Goal: Information Seeking & Learning: Learn about a topic

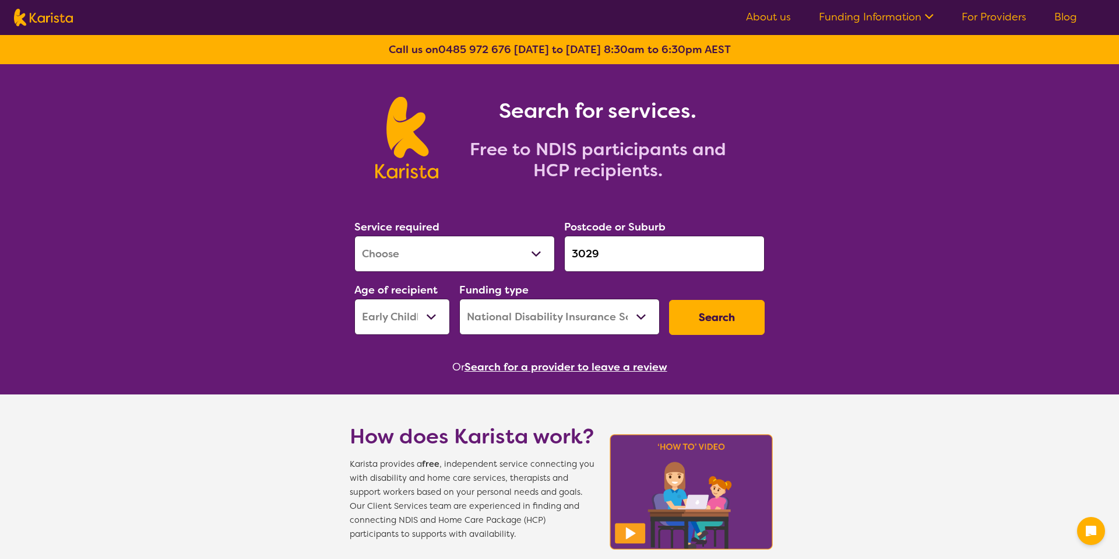
select select "[MEDICAL_DATA]"
select select "EC"
select select "NDIS"
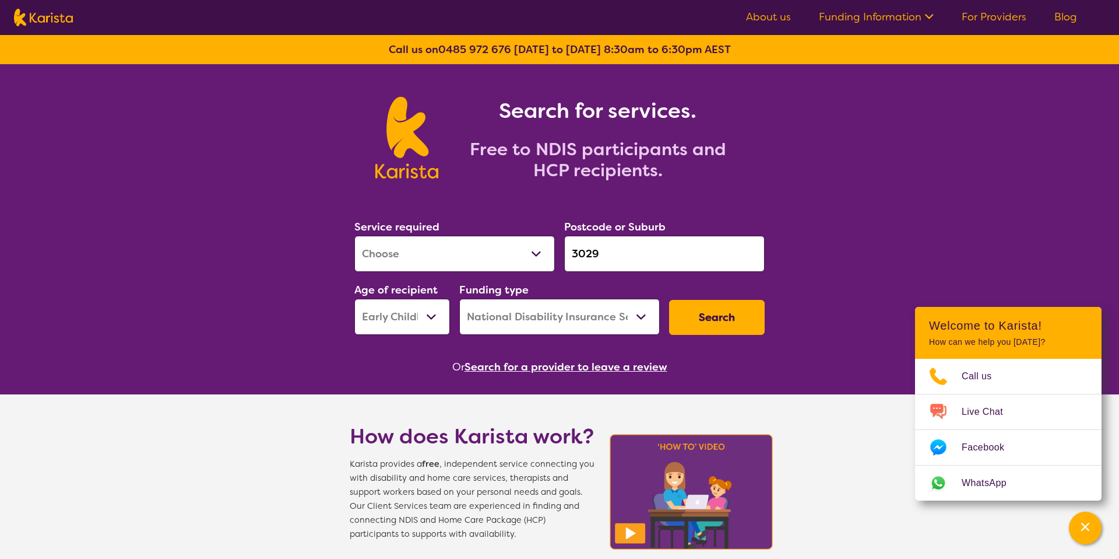
click at [785, 10] on link "About us" at bounding box center [768, 17] width 45 height 14
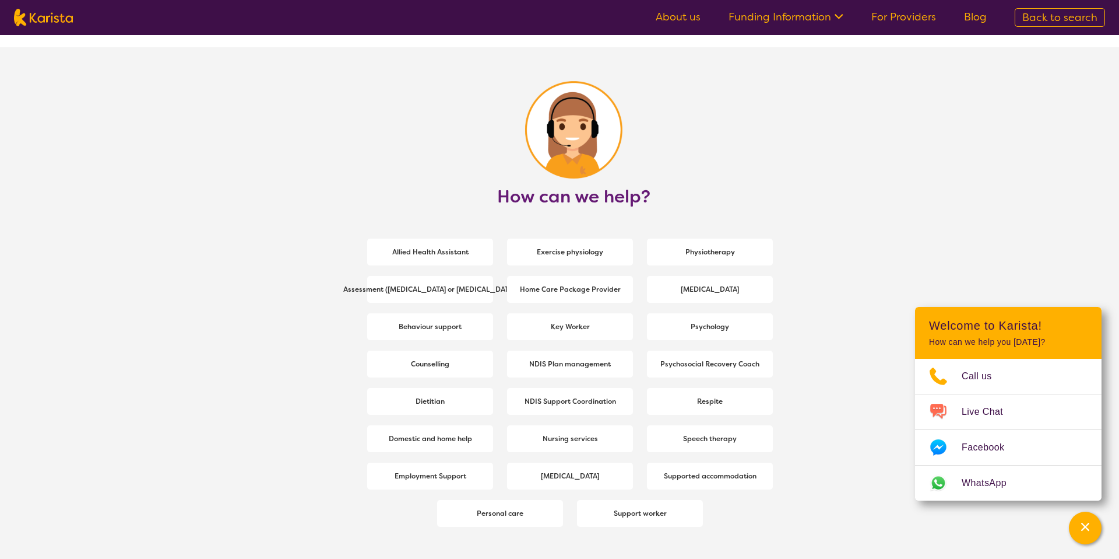
scroll to position [1431, 0]
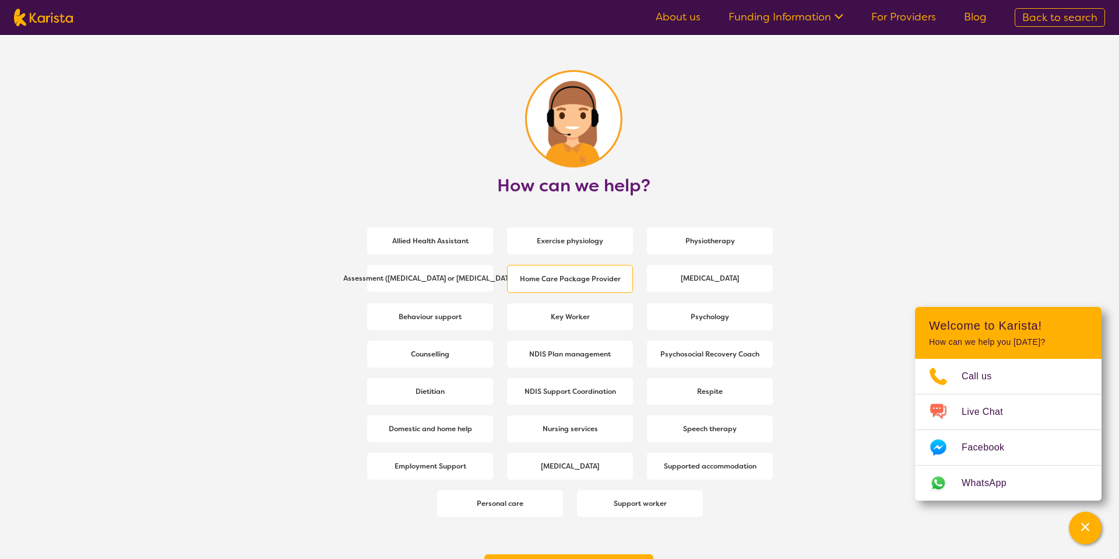
click at [553, 285] on span "Home Care Package Provider" at bounding box center [570, 278] width 107 height 21
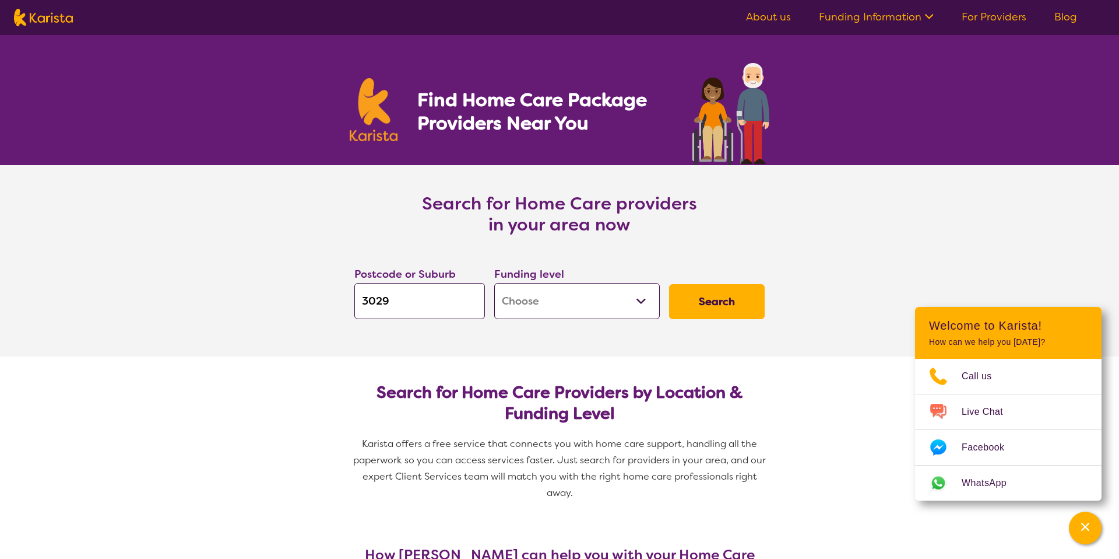
click at [66, 20] on img at bounding box center [43, 17] width 59 height 17
select select "Home Care Package Provider"
select select "AG"
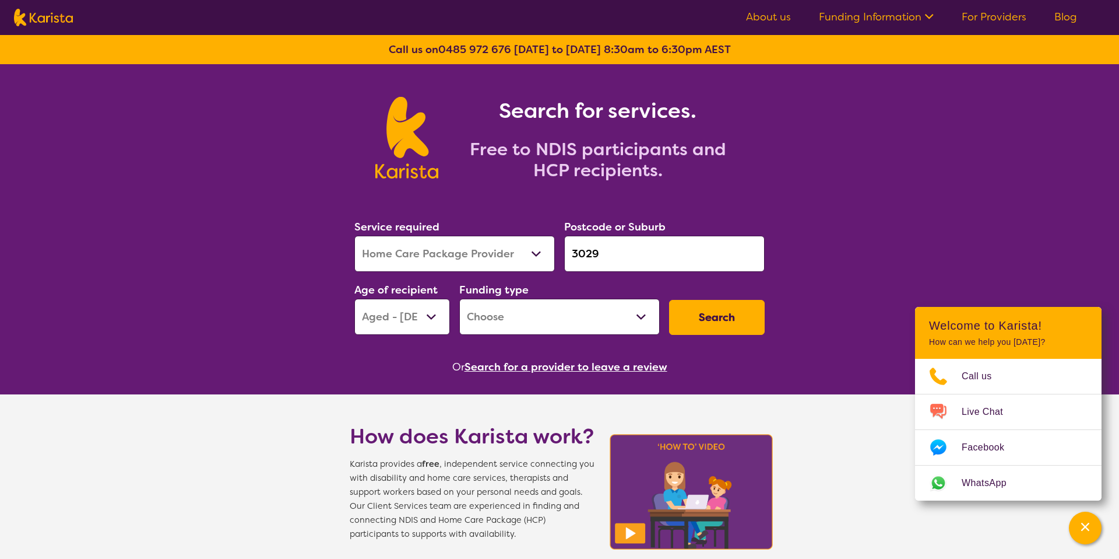
click at [368, 250] on select "Allied Health Assistant Assessment ([MEDICAL_DATA] or [MEDICAL_DATA]) Behaviour…" at bounding box center [454, 254] width 201 height 36
select select "Key Worker"
click at [354, 236] on select "Allied Health Assistant Assessment ([MEDICAL_DATA] or [MEDICAL_DATA]) Behaviour…" at bounding box center [454, 254] width 201 height 36
select select "HCP"
click at [508, 325] on select "Home Care Package (HCP) National Disability Insurance Scheme (NDIS) I don't know" at bounding box center [559, 316] width 201 height 36
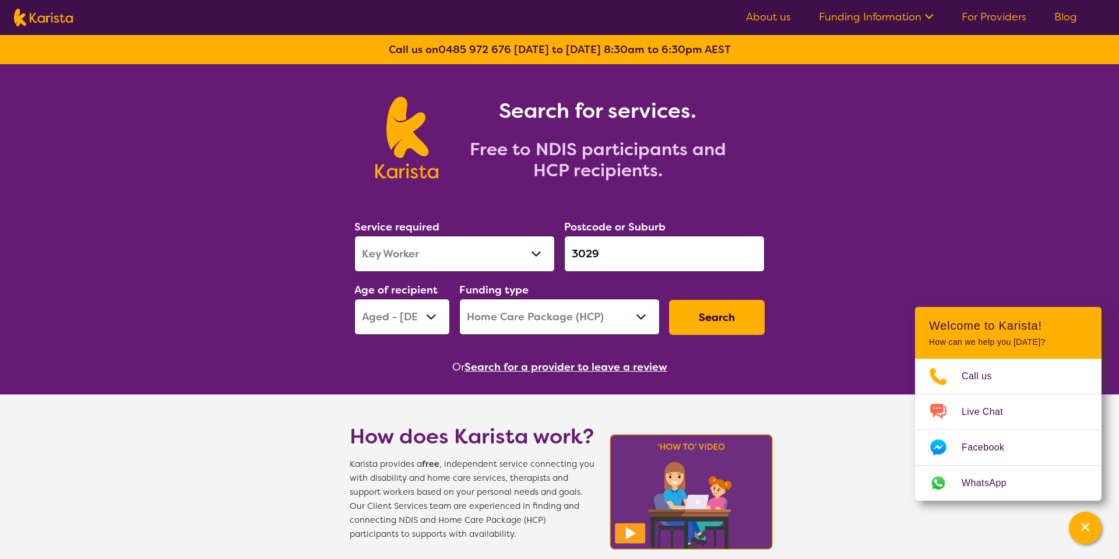
click at [459, 298] on select "Home Care Package (HCP) National Disability Insurance Scheme (NDIS) I don't know" at bounding box center [559, 316] width 201 height 36
click at [675, 322] on button "Search" at bounding box center [717, 317] width 96 height 35
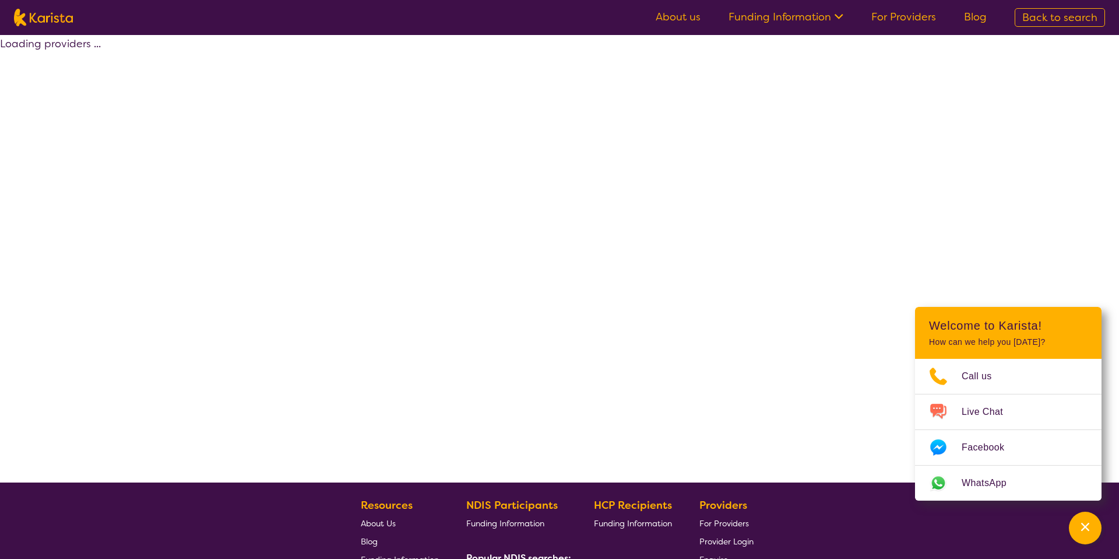
select select "Key Worker"
select select "AG"
select select "HCP"
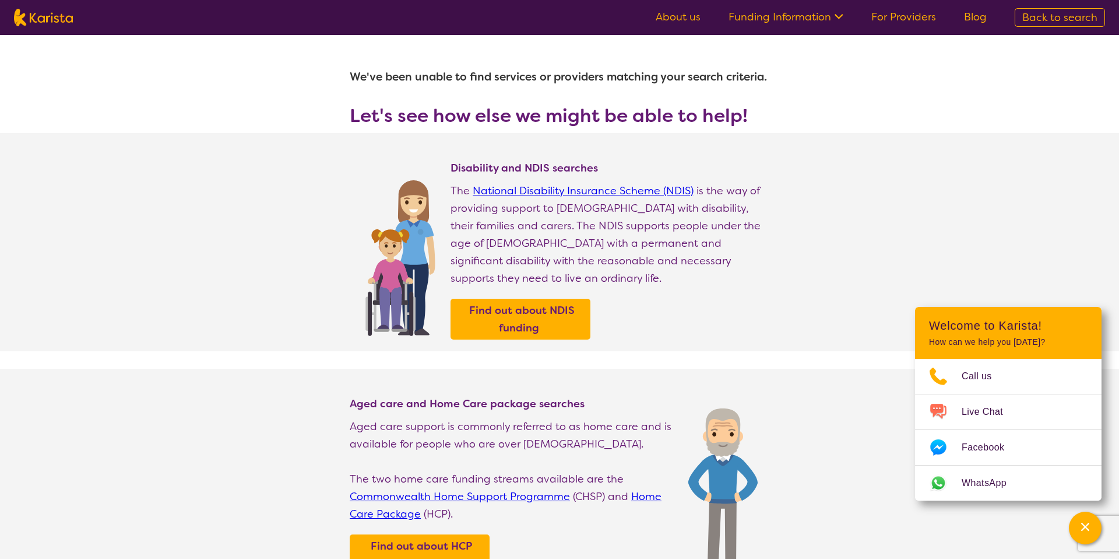
select select "Key Worker"
select select "AG"
select select "HCP"
